Goal: Transaction & Acquisition: Book appointment/travel/reservation

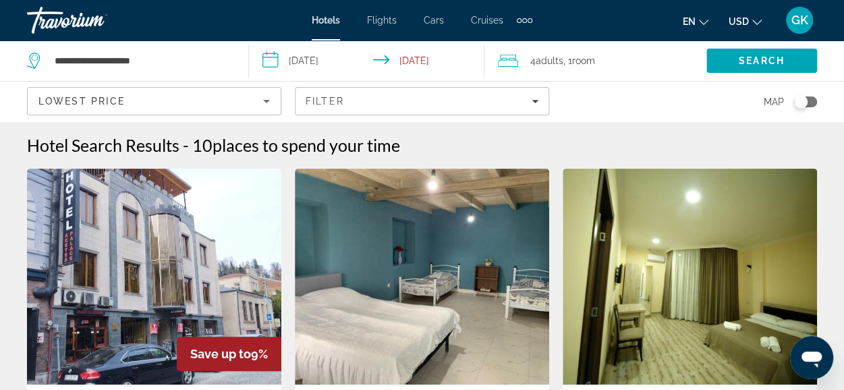
click at [606, 57] on div "4 Adult Adults , 1 Room rooms" at bounding box center [602, 60] width 208 height 19
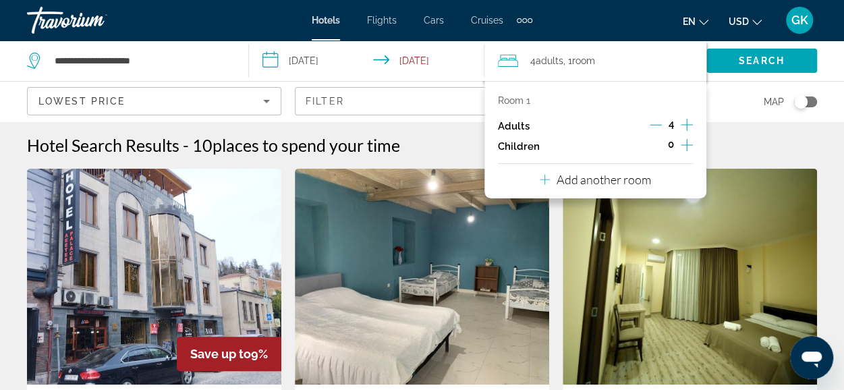
click at [656, 125] on icon "Decrement adults" at bounding box center [656, 125] width 12 height 12
click at [617, 186] on p "Add another room" at bounding box center [604, 179] width 94 height 15
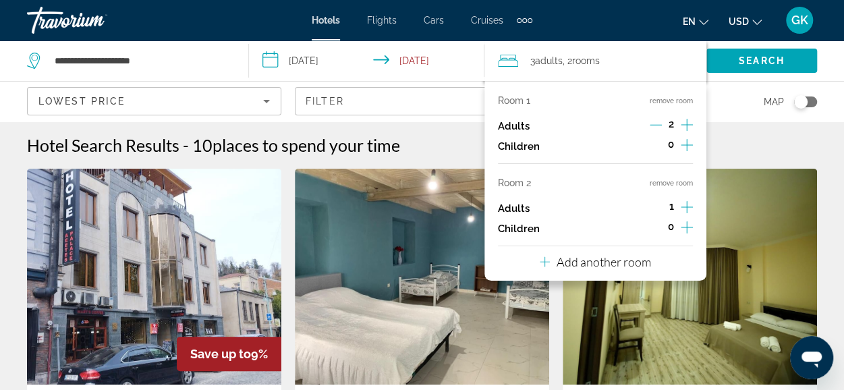
click at [688, 204] on icon "Increment adults" at bounding box center [687, 207] width 12 height 16
click at [745, 67] on span "Search" at bounding box center [761, 61] width 111 height 32
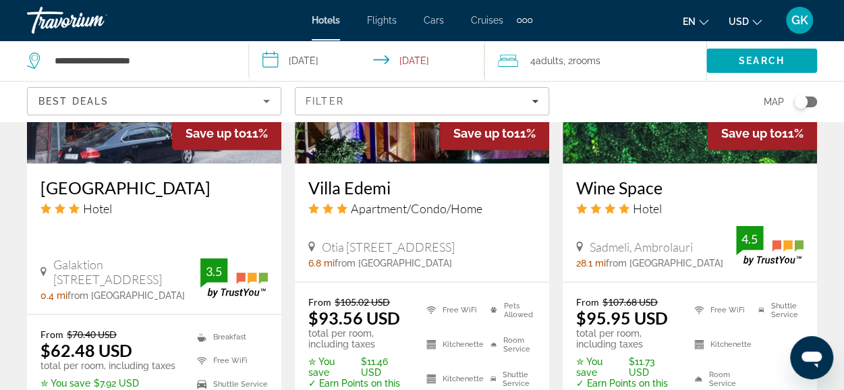
scroll to position [1339, 0]
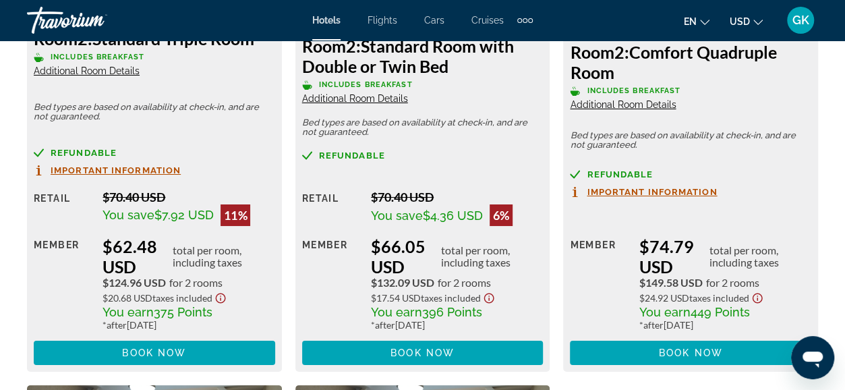
scroll to position [2382, 0]
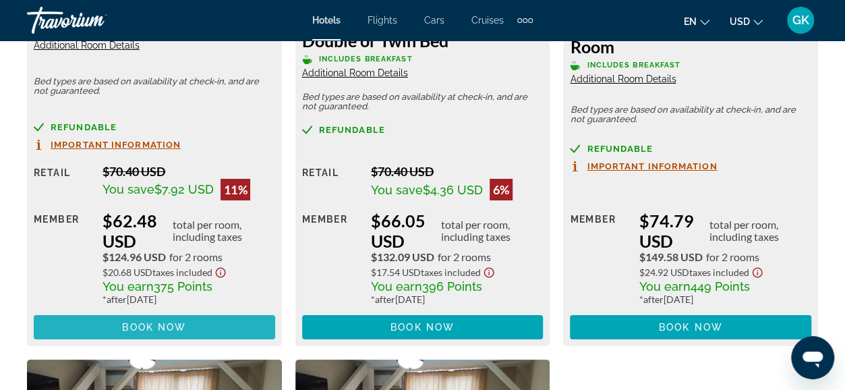
click at [171, 329] on span "Book now" at bounding box center [154, 327] width 64 height 11
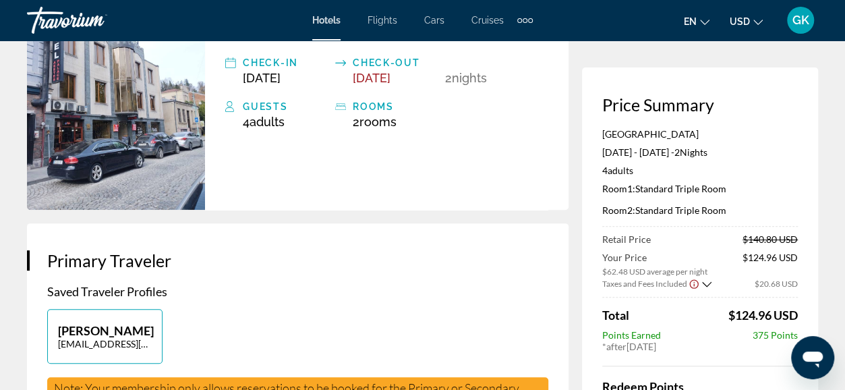
scroll to position [115, 0]
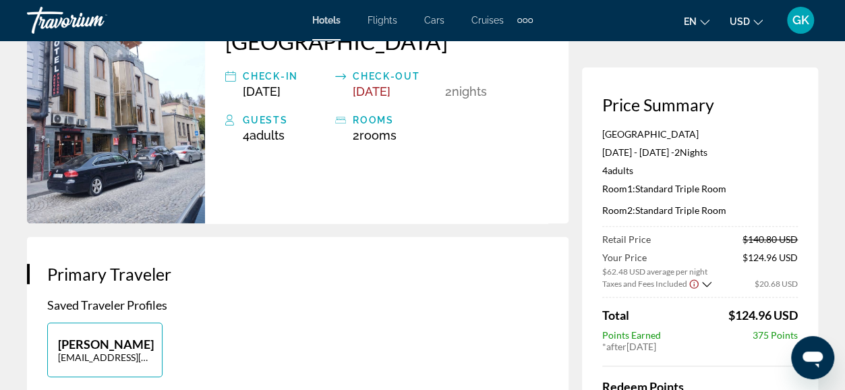
click at [705, 283] on icon "Show Taxes and Fees breakdown" at bounding box center [706, 284] width 9 height 11
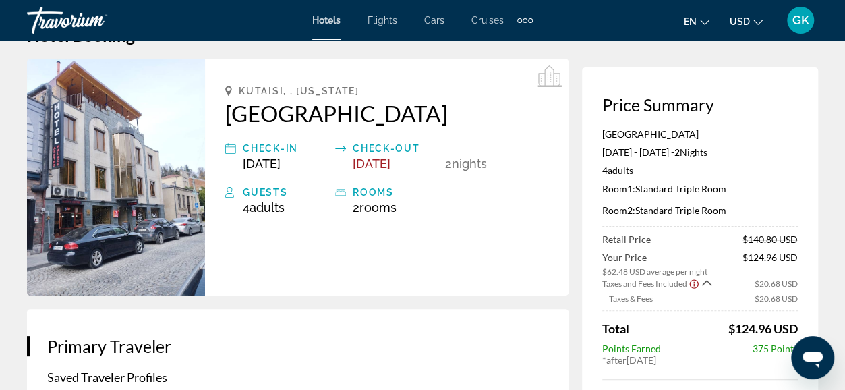
scroll to position [0, 0]
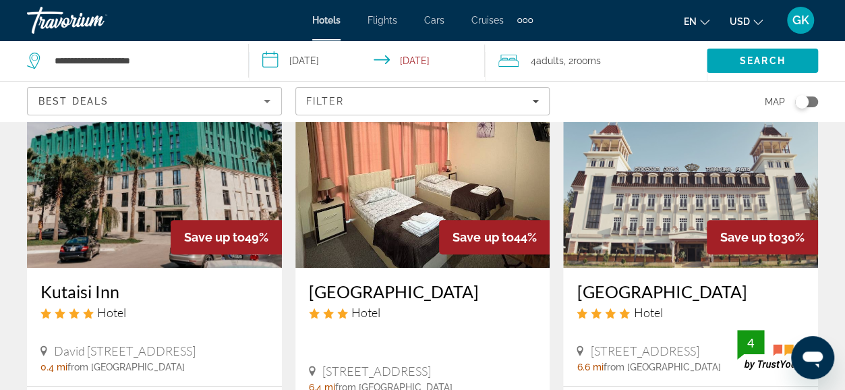
scroll to position [179, 0]
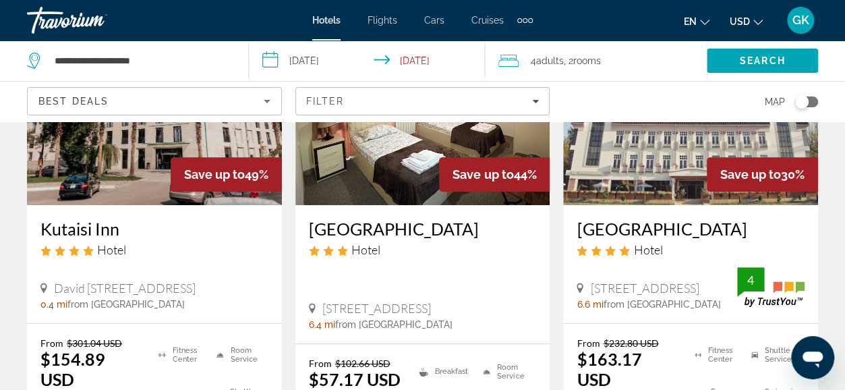
click at [267, 97] on icon "Sort by" at bounding box center [267, 101] width 16 height 16
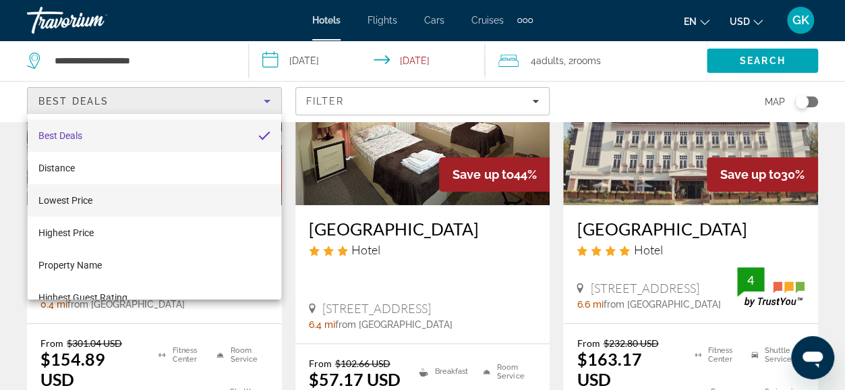
click at [235, 192] on mat-option "Lowest Price" at bounding box center [155, 200] width 254 height 32
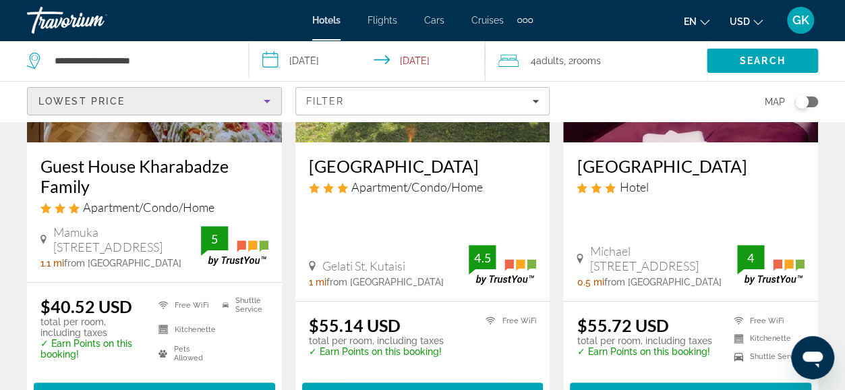
scroll to position [287, 0]
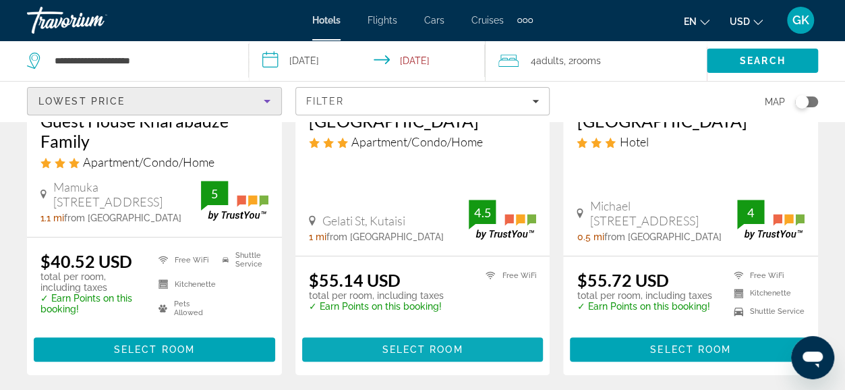
click at [426, 349] on span "Select Room" at bounding box center [422, 349] width 81 height 11
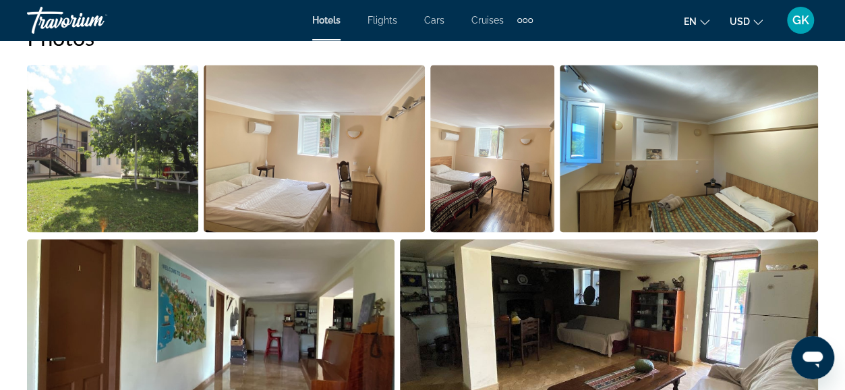
scroll to position [998, 0]
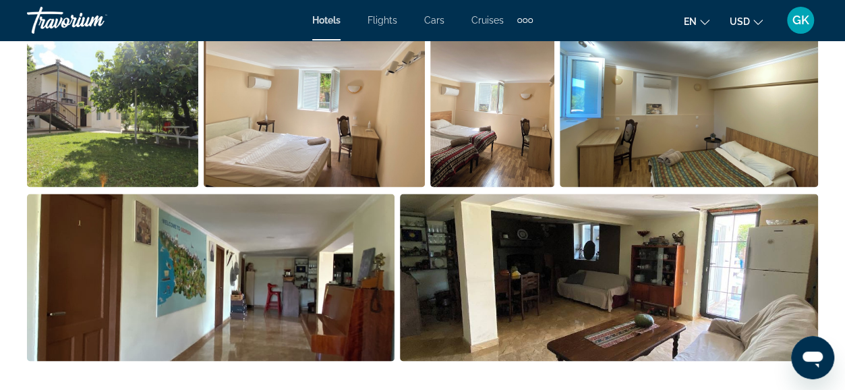
click at [530, 107] on img "Open full-screen image slider" at bounding box center [492, 103] width 124 height 167
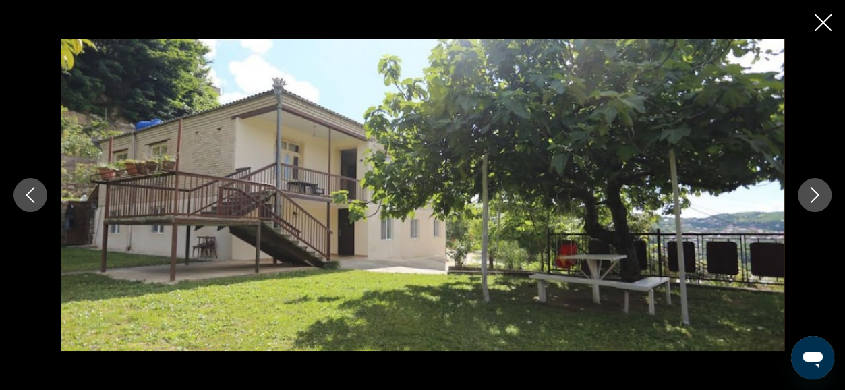
click at [816, 200] on icon "Next image" at bounding box center [815, 195] width 16 height 16
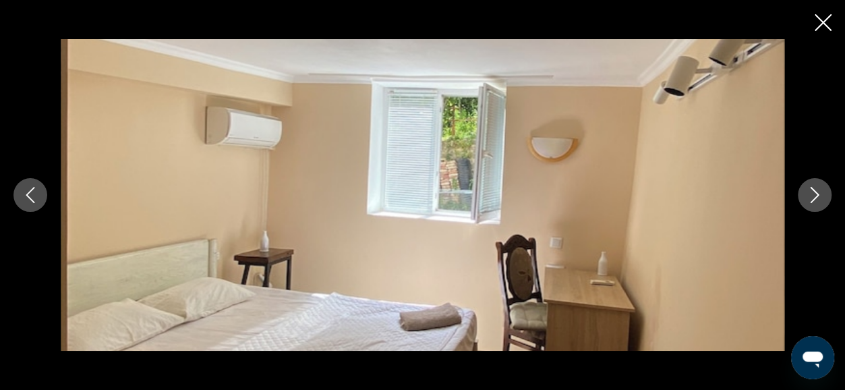
click at [816, 200] on icon "Next image" at bounding box center [815, 195] width 16 height 16
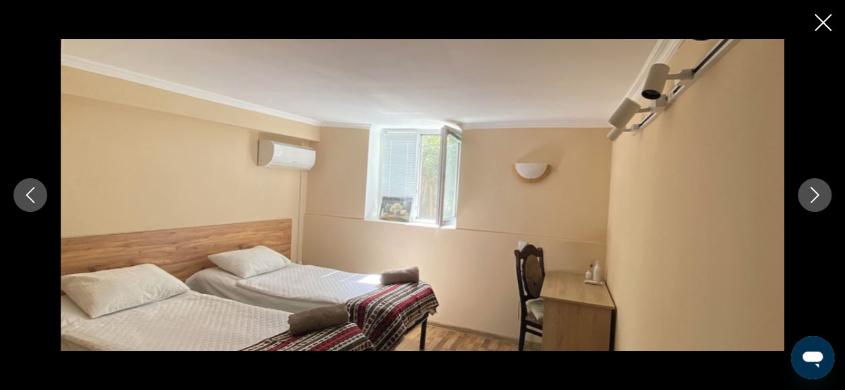
click at [816, 200] on icon "Next image" at bounding box center [815, 195] width 16 height 16
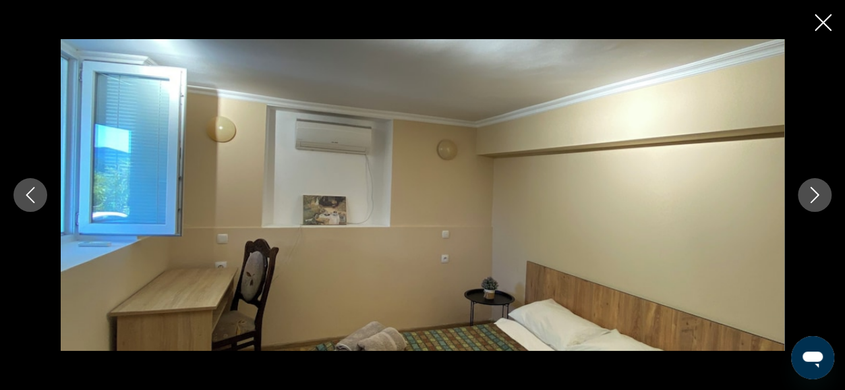
click at [816, 200] on icon "Next image" at bounding box center [815, 195] width 16 height 16
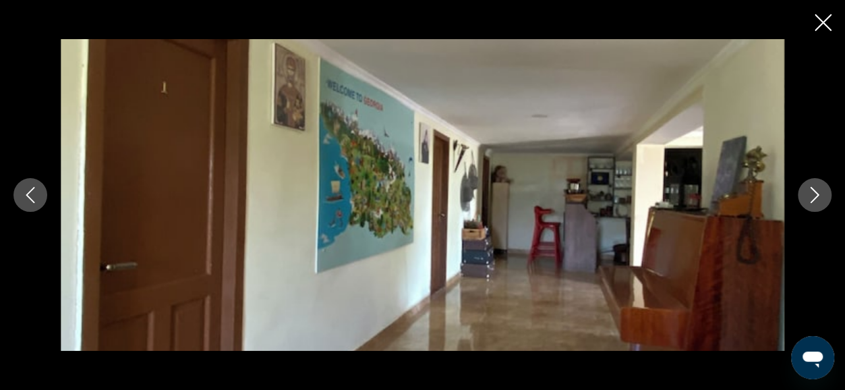
click at [816, 200] on icon "Next image" at bounding box center [815, 195] width 16 height 16
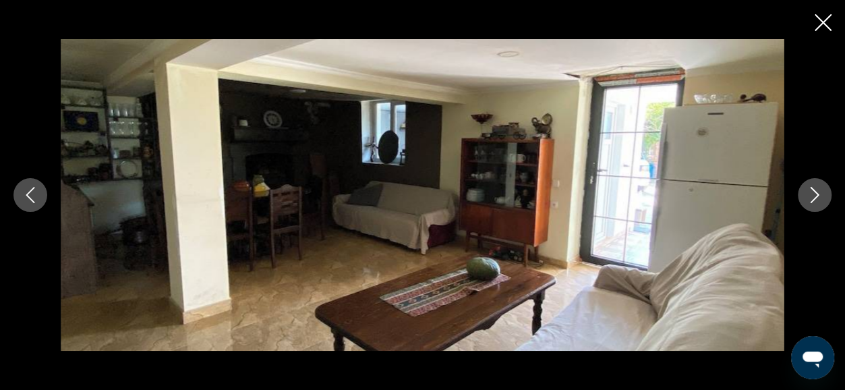
click at [816, 200] on icon "Next image" at bounding box center [815, 195] width 16 height 16
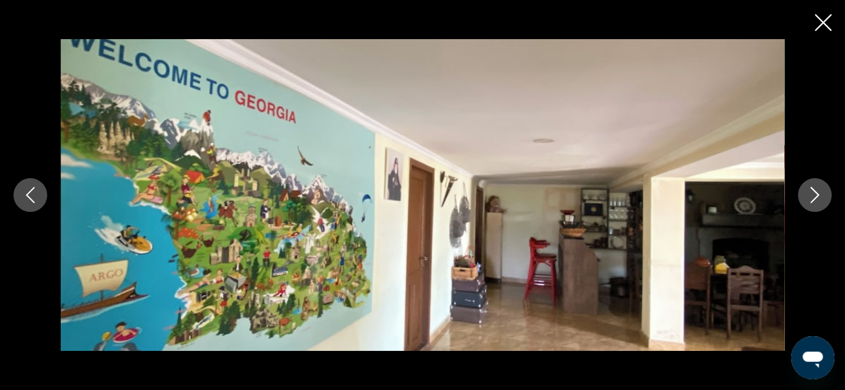
click at [816, 200] on icon "Next image" at bounding box center [815, 195] width 16 height 16
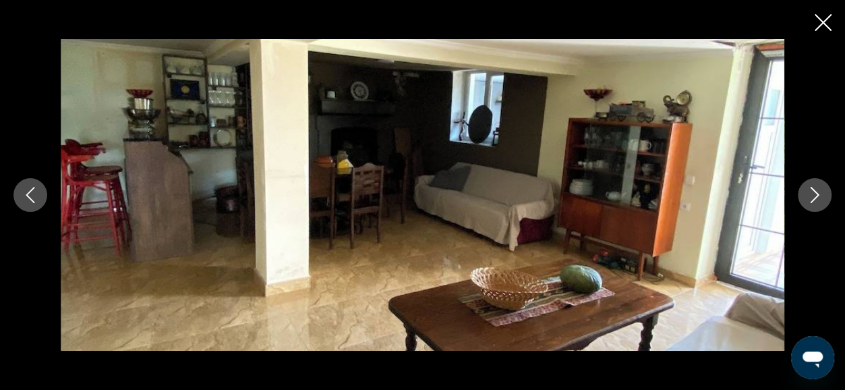
click at [820, 26] on icon "Close slideshow" at bounding box center [823, 22] width 17 height 17
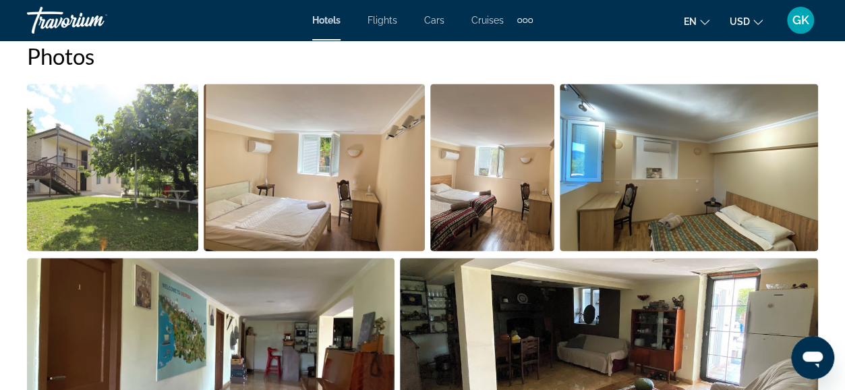
scroll to position [916, 0]
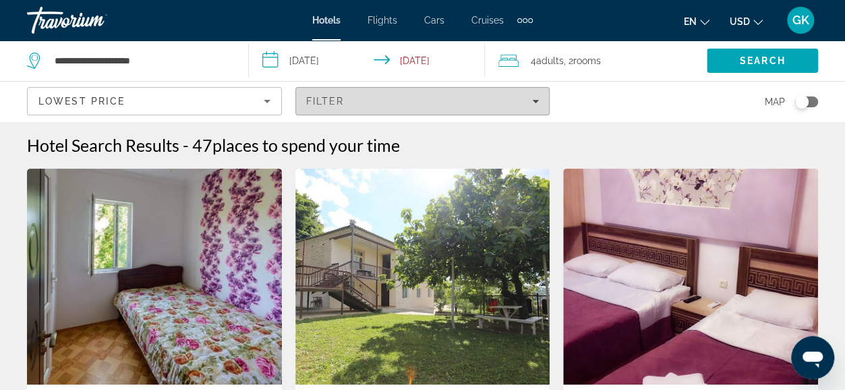
click at [532, 103] on div "Filter" at bounding box center [422, 101] width 233 height 11
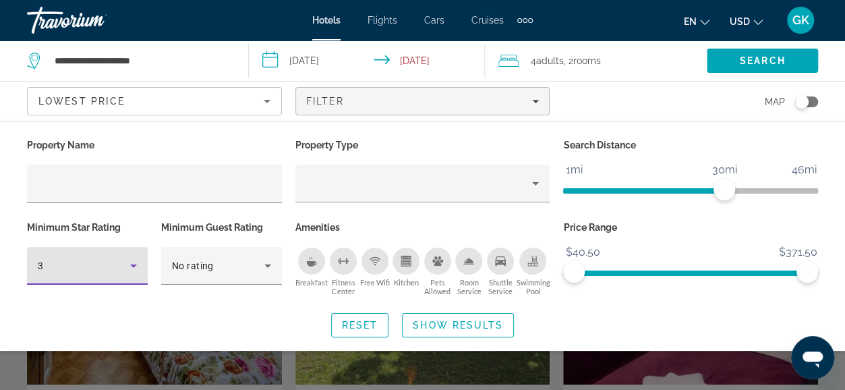
click at [130, 268] on icon "Hotel Filters" at bounding box center [133, 266] width 16 height 16
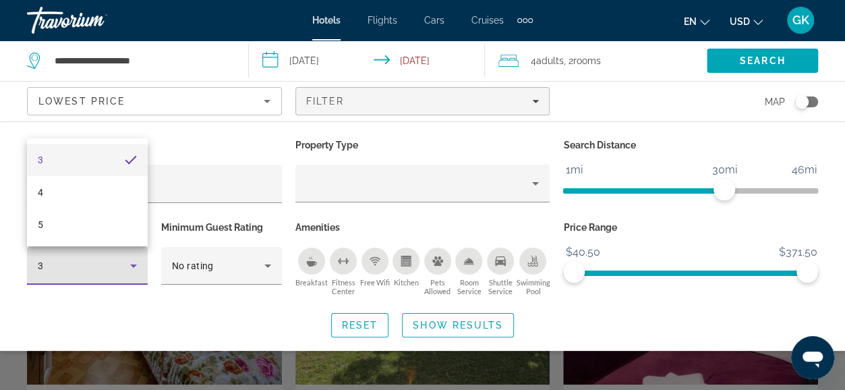
click at [267, 267] on div at bounding box center [422, 195] width 845 height 390
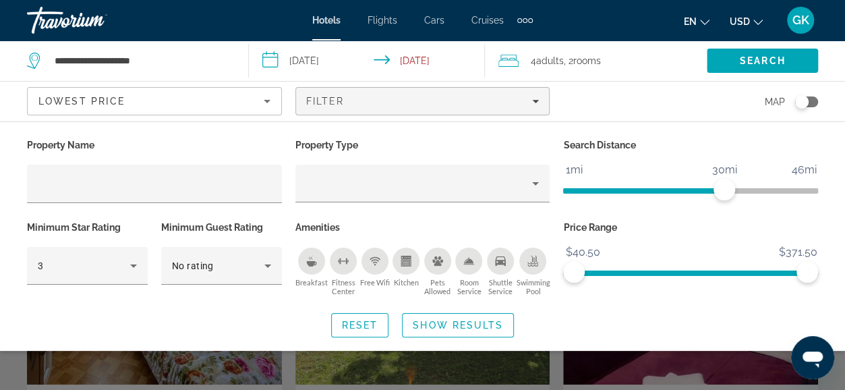
click at [267, 267] on icon "Hotel Filters" at bounding box center [267, 265] width 7 height 3
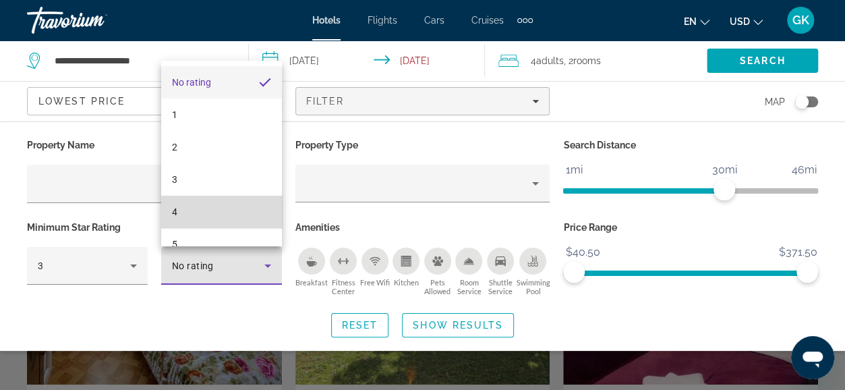
click at [246, 215] on mat-option "4" at bounding box center [221, 212] width 121 height 32
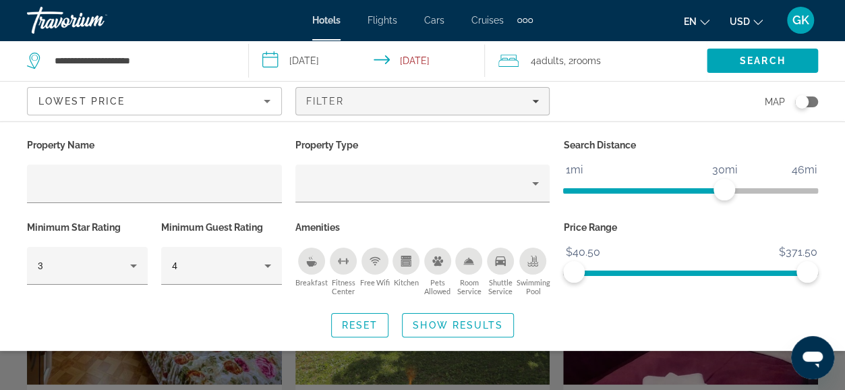
click at [312, 260] on icon "Breakfast" at bounding box center [311, 261] width 11 height 11
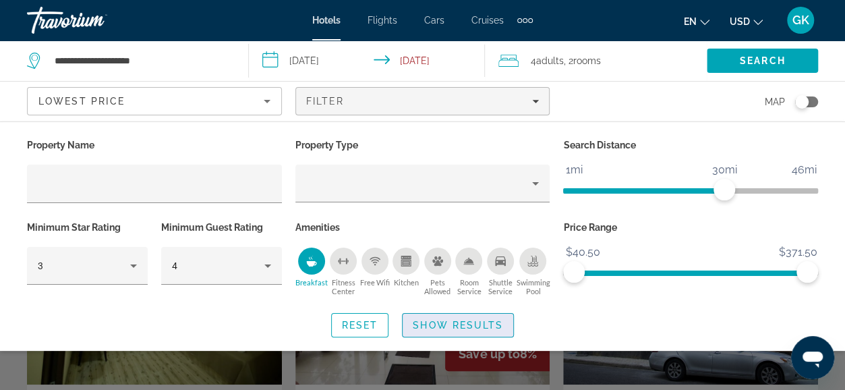
click at [439, 326] on span "Show Results" at bounding box center [458, 325] width 90 height 11
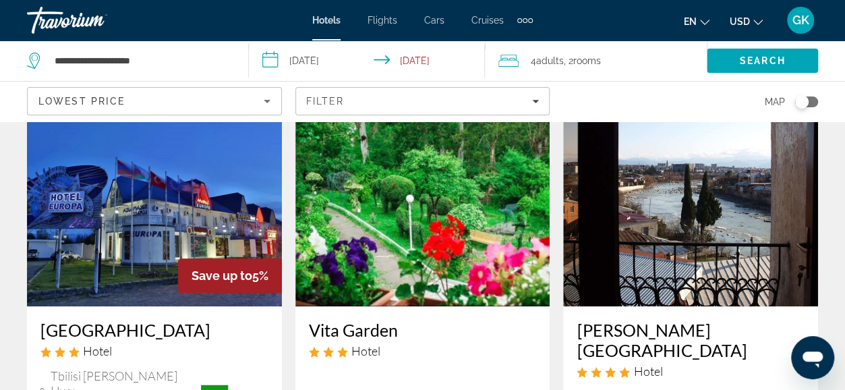
scroll to position [575, 0]
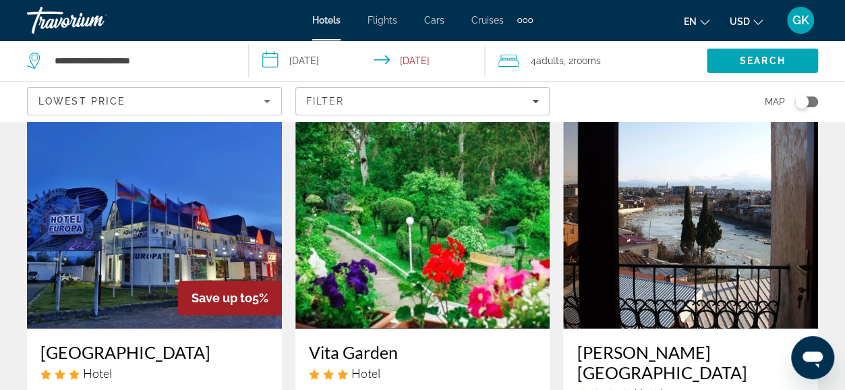
click at [735, 233] on img "Main content" at bounding box center [690, 221] width 255 height 216
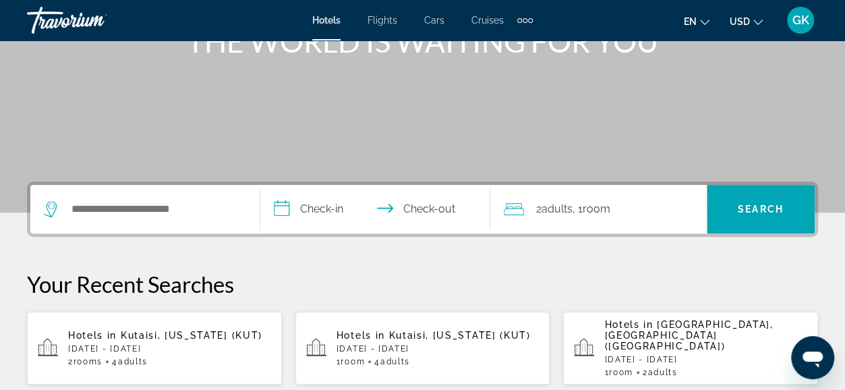
scroll to position [195, 0]
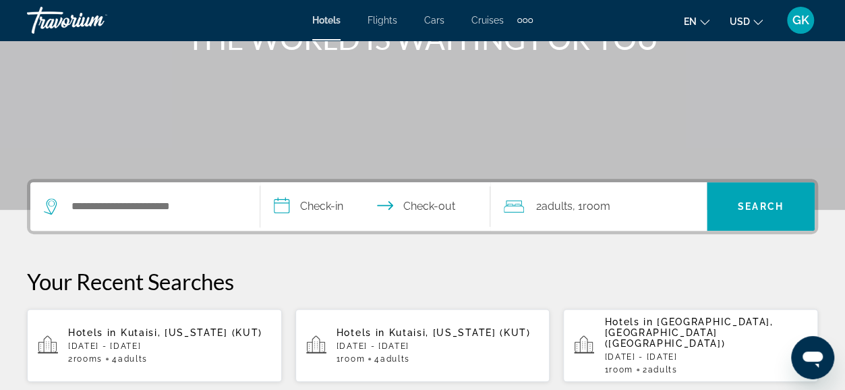
click at [413, 341] on p "[DATE] - [DATE]" at bounding box center [438, 345] width 203 height 9
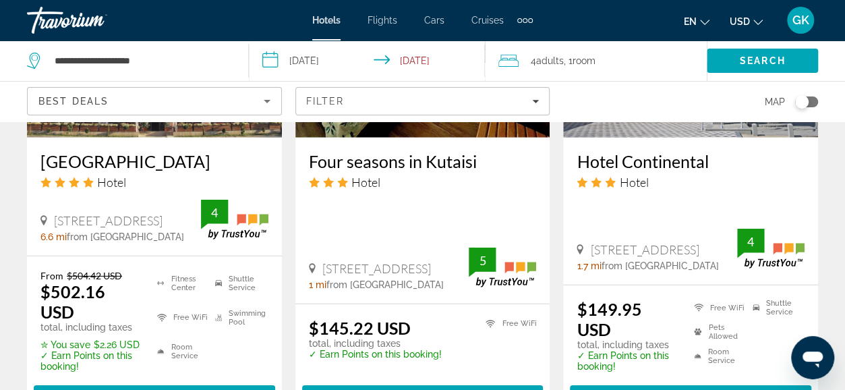
scroll to position [1872, 0]
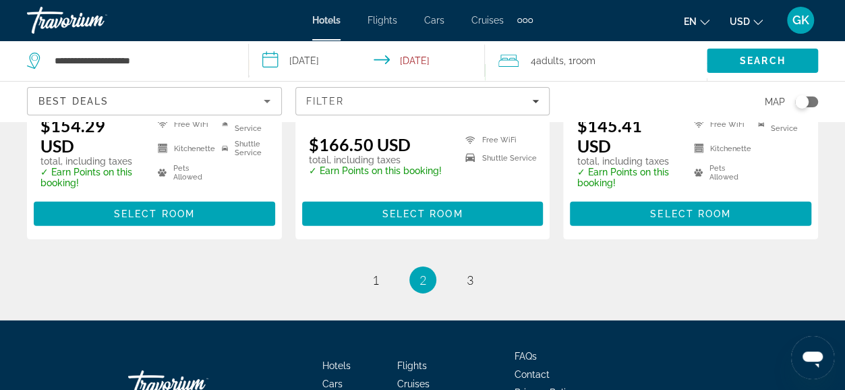
scroll to position [1991, 0]
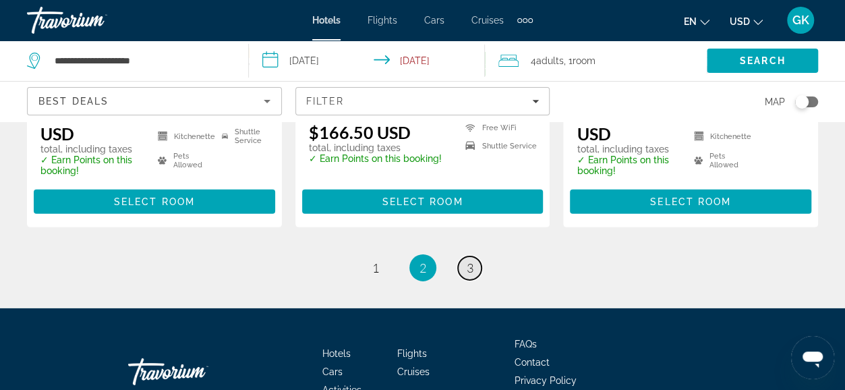
click at [471, 260] on span "3" at bounding box center [470, 267] width 7 height 15
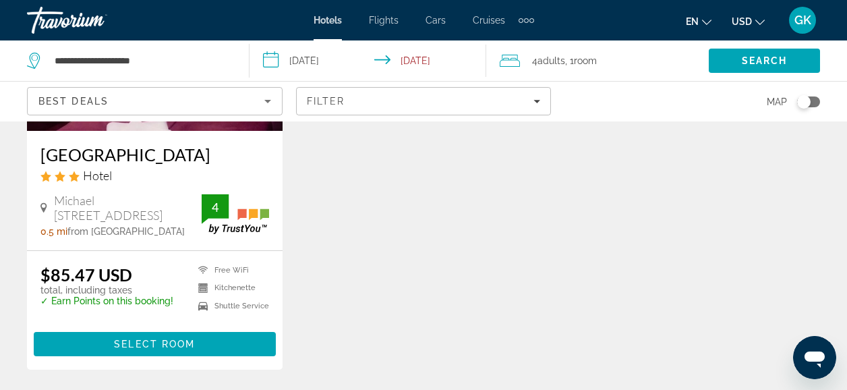
scroll to position [1252, 0]
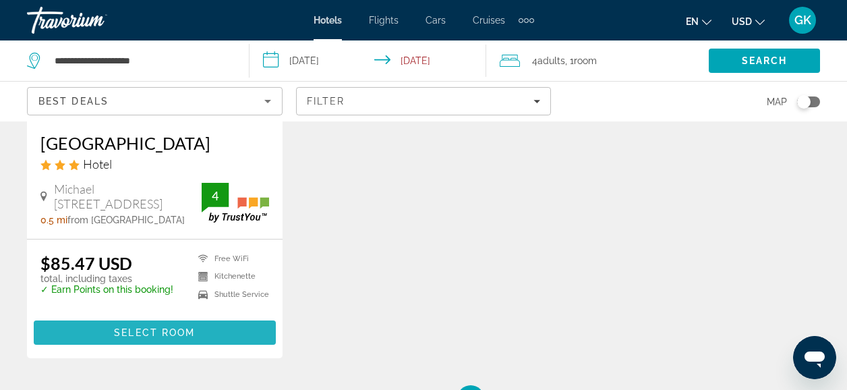
click at [142, 333] on span "Select Room" at bounding box center [154, 332] width 81 height 11
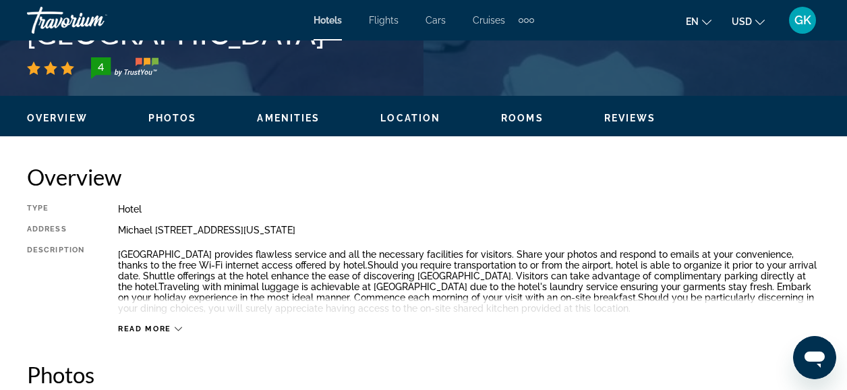
scroll to position [513, 0]
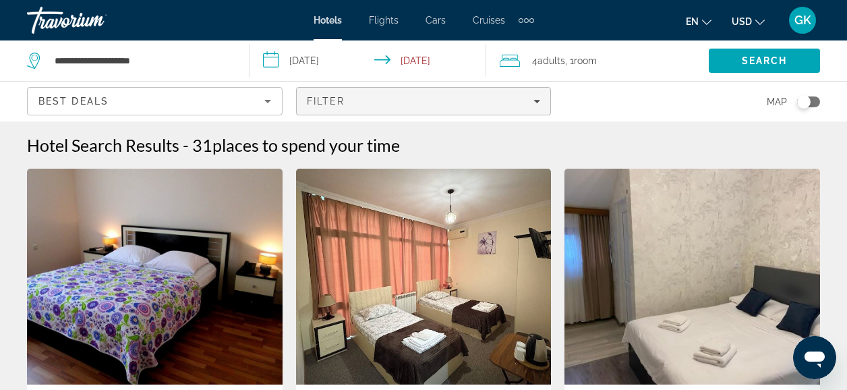
click at [541, 98] on span "Filters" at bounding box center [424, 101] width 254 height 32
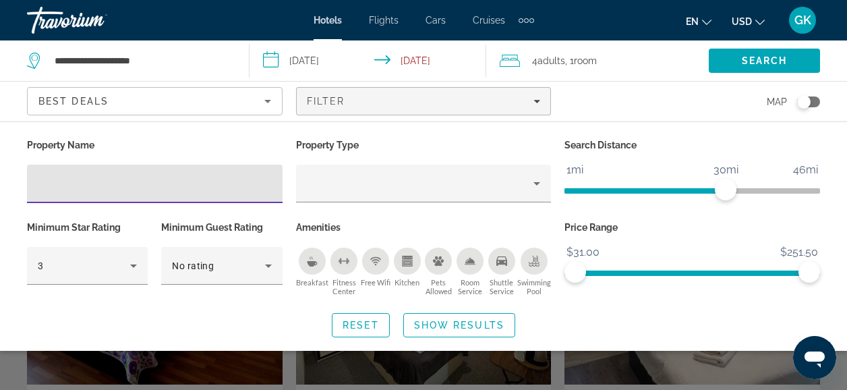
click at [310, 259] on icon "Breakfast" at bounding box center [312, 261] width 11 height 11
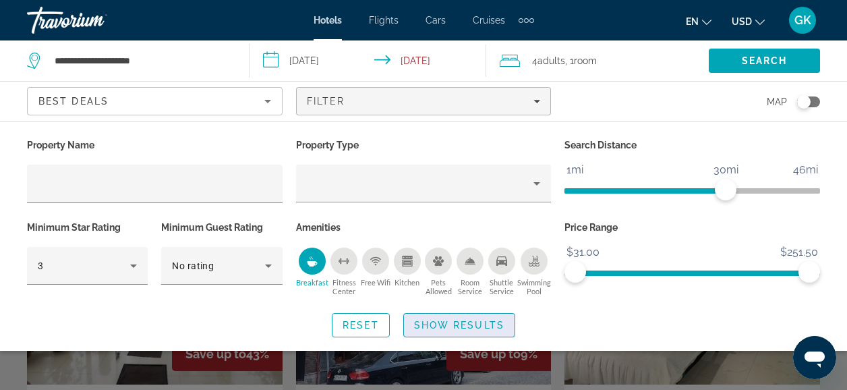
click at [458, 322] on span "Show Results" at bounding box center [459, 325] width 90 height 11
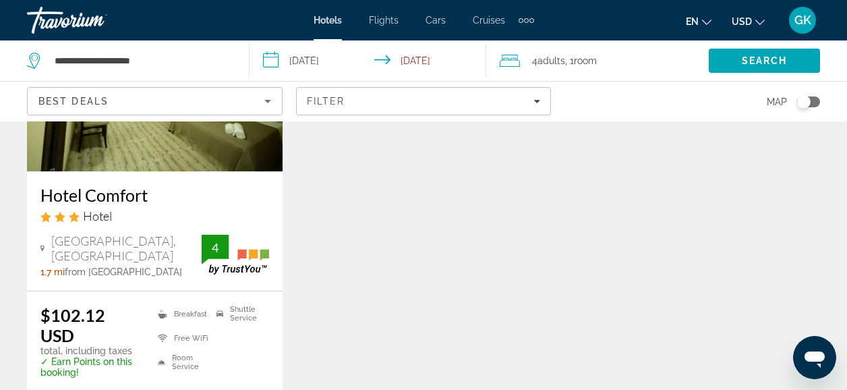
scroll to position [1791, 0]
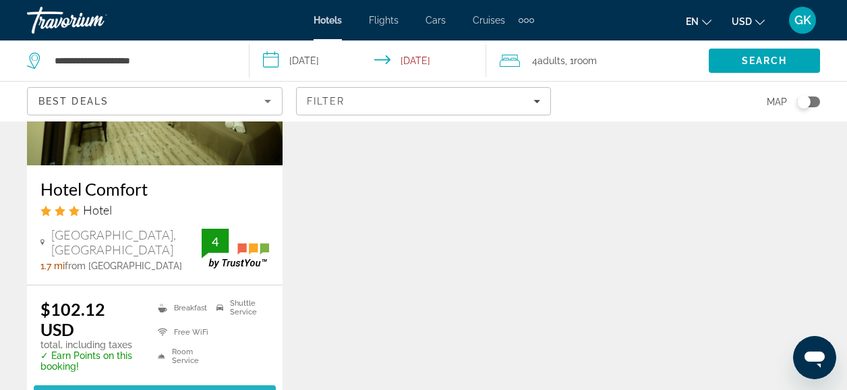
click at [189, 389] on span "Select Room" at bounding box center [154, 397] width 81 height 11
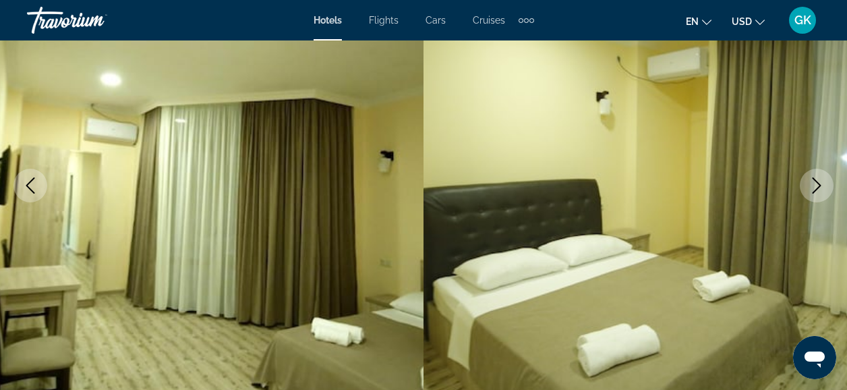
scroll to position [103, 0]
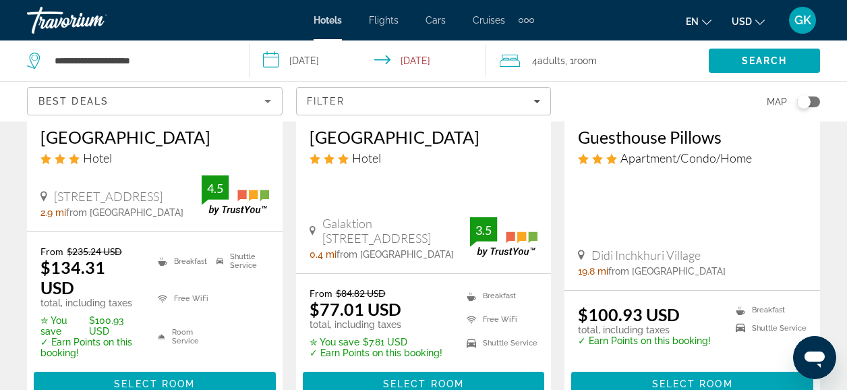
scroll to position [275, 0]
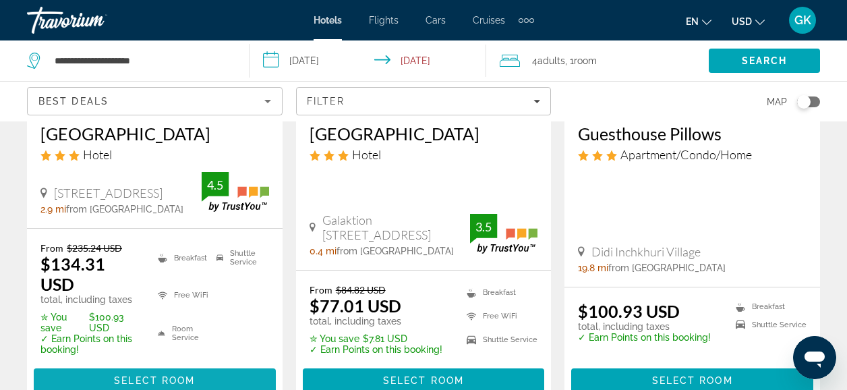
click at [194, 375] on span "Select Room" at bounding box center [154, 380] width 81 height 11
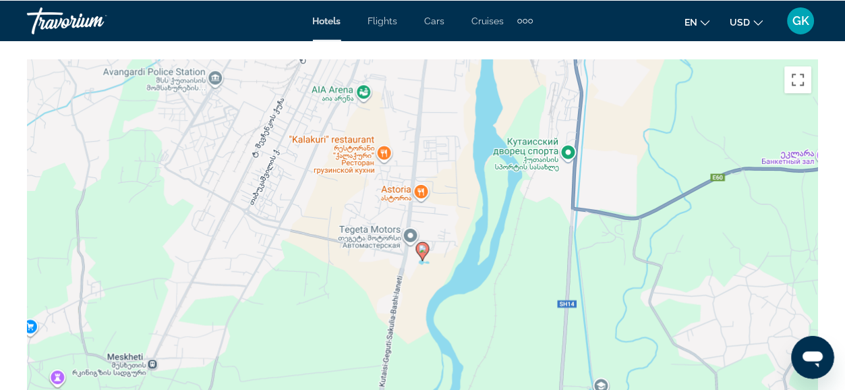
scroll to position [1505, 0]
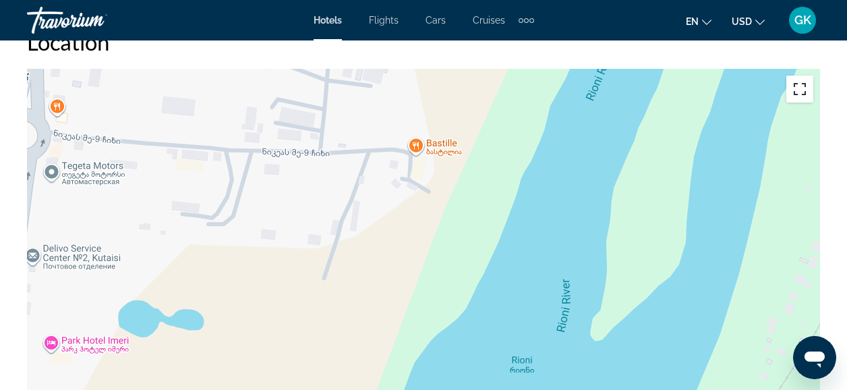
drag, startPoint x: 229, startPoint y: 273, endPoint x: 798, endPoint y: 82, distance: 600.2
click at [798, 82] on div "Быстрые клавиши Картографические данные Картографические данные ©2025 Картограф…" at bounding box center [423, 271] width 793 height 405
click at [332, 253] on div "Чтобы активировать перетаскивание с помощью клавиатуры, нажмите Alt + Ввод. Пос…" at bounding box center [423, 271] width 793 height 405
click at [147, 294] on icon "Main content" at bounding box center [148, 303] width 12 height 18
click at [148, 296] on image "Main content" at bounding box center [148, 300] width 8 height 8
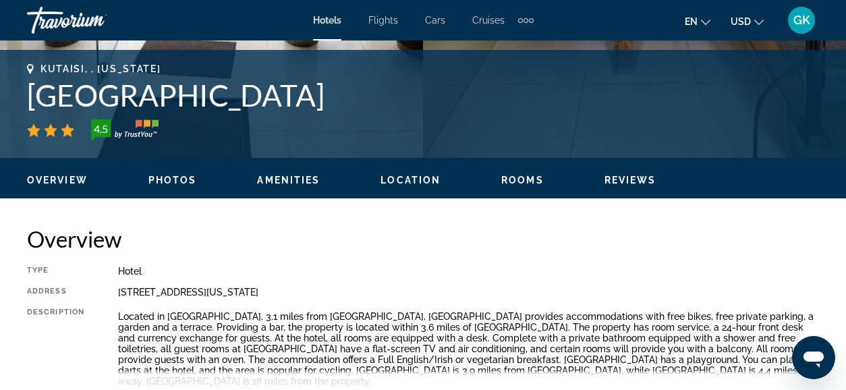
scroll to position [514, 0]
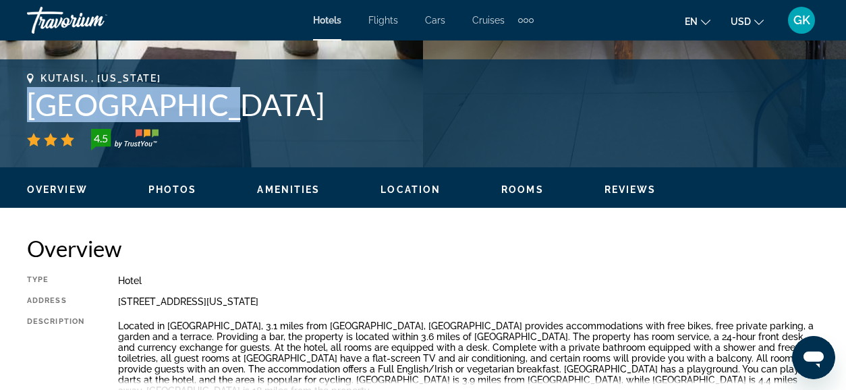
drag, startPoint x: 27, startPoint y: 103, endPoint x: 136, endPoint y: 101, distance: 109.3
click at [136, 101] on h1 "[GEOGRAPHIC_DATA]" at bounding box center [423, 104] width 792 height 35
click at [27, 105] on h1 "[GEOGRAPHIC_DATA]" at bounding box center [423, 104] width 792 height 35
drag, startPoint x: 27, startPoint y: 105, endPoint x: 249, endPoint y: 99, distance: 222.0
click at [249, 99] on h1 "[GEOGRAPHIC_DATA]" at bounding box center [423, 104] width 792 height 35
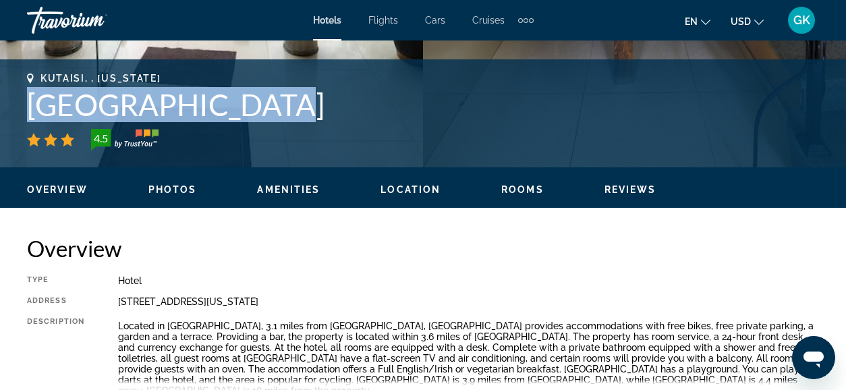
copy h1 "[GEOGRAPHIC_DATA]"
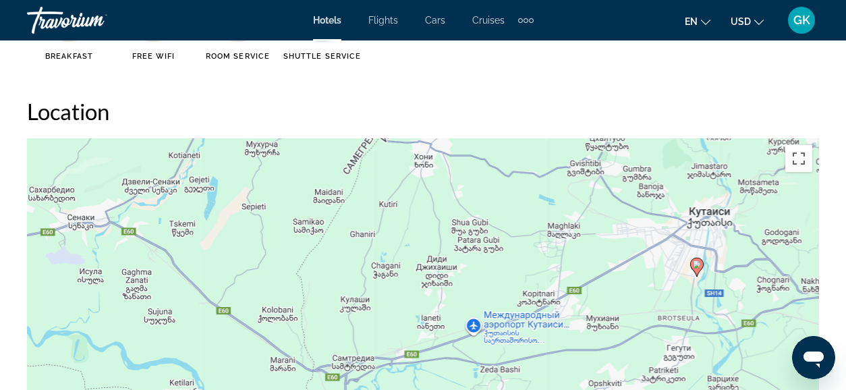
scroll to position [1465, 0]
